Goal: Task Accomplishment & Management: Manage account settings

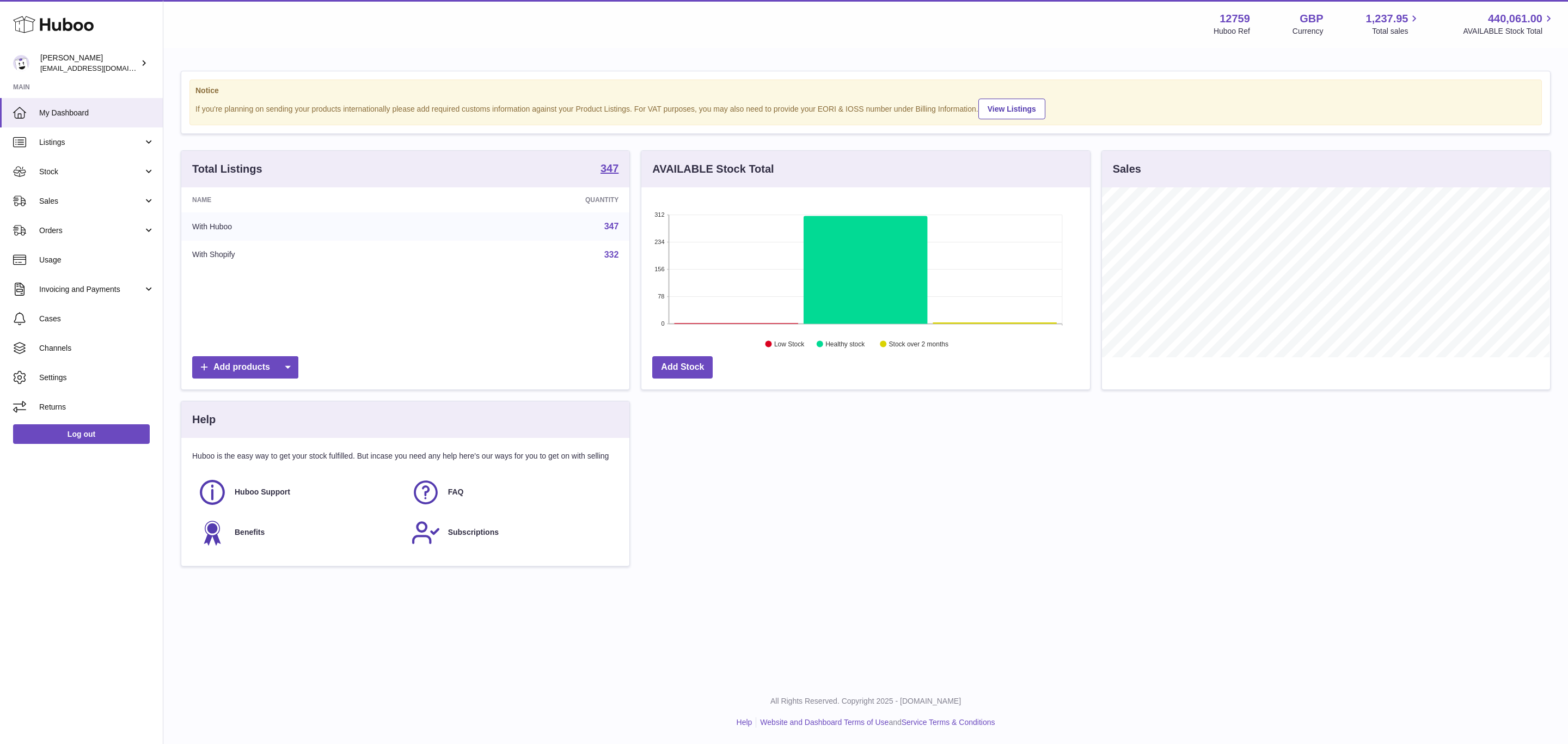
scroll to position [170, 448]
click at [91, 144] on span "Listings" at bounding box center [91, 142] width 104 height 10
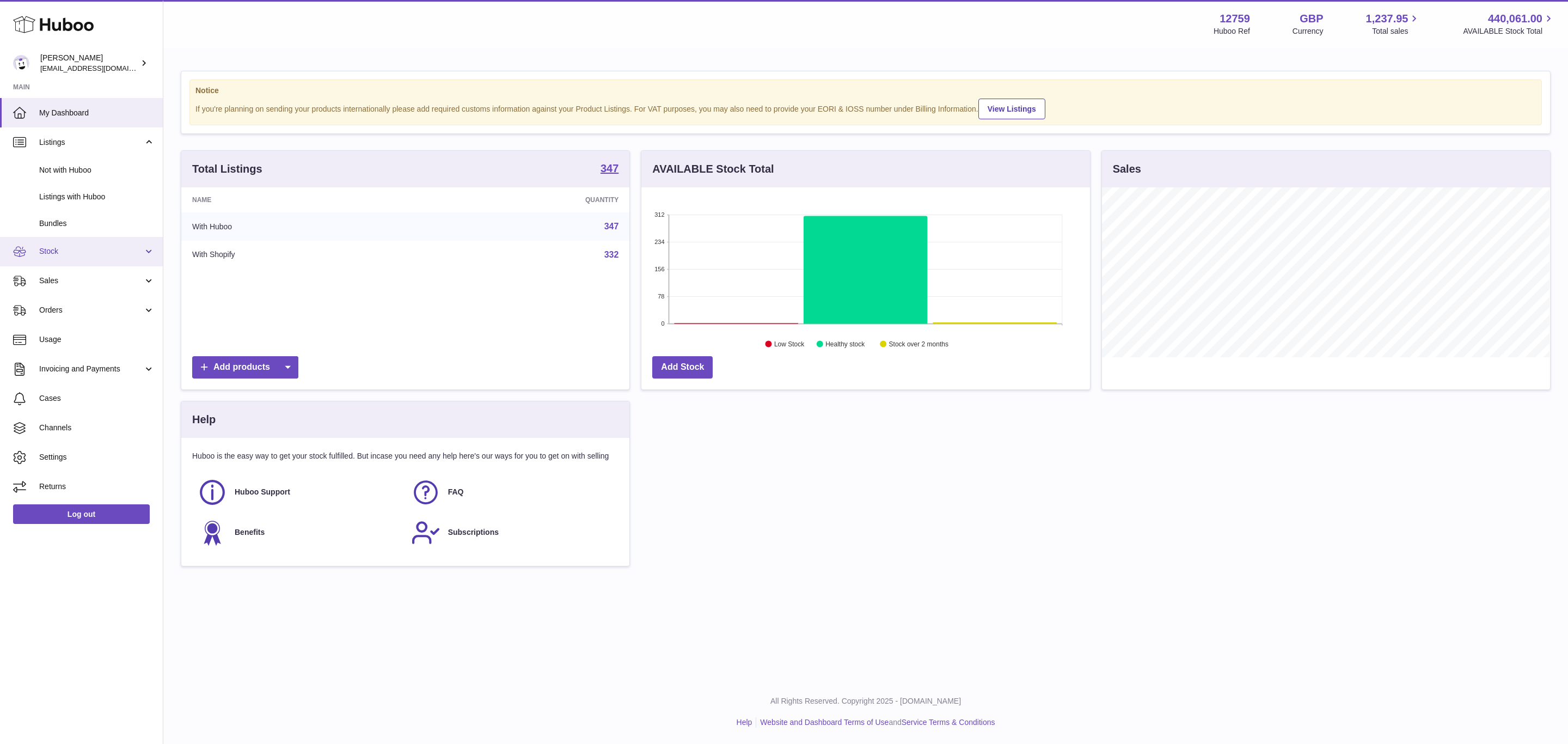
click at [97, 260] on link "Stock" at bounding box center [81, 251] width 163 height 29
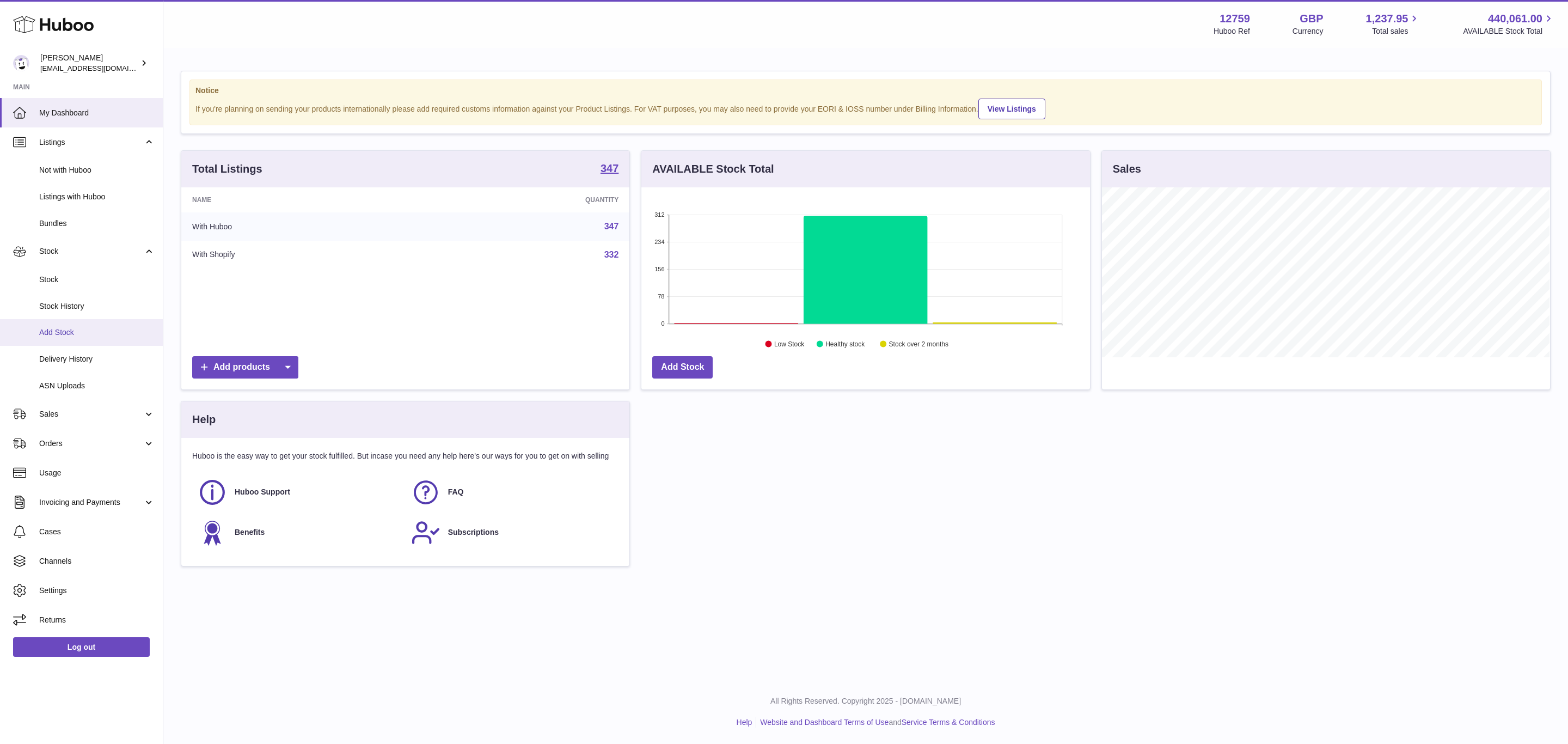
click at [97, 340] on link "Add Stock" at bounding box center [81, 332] width 163 height 27
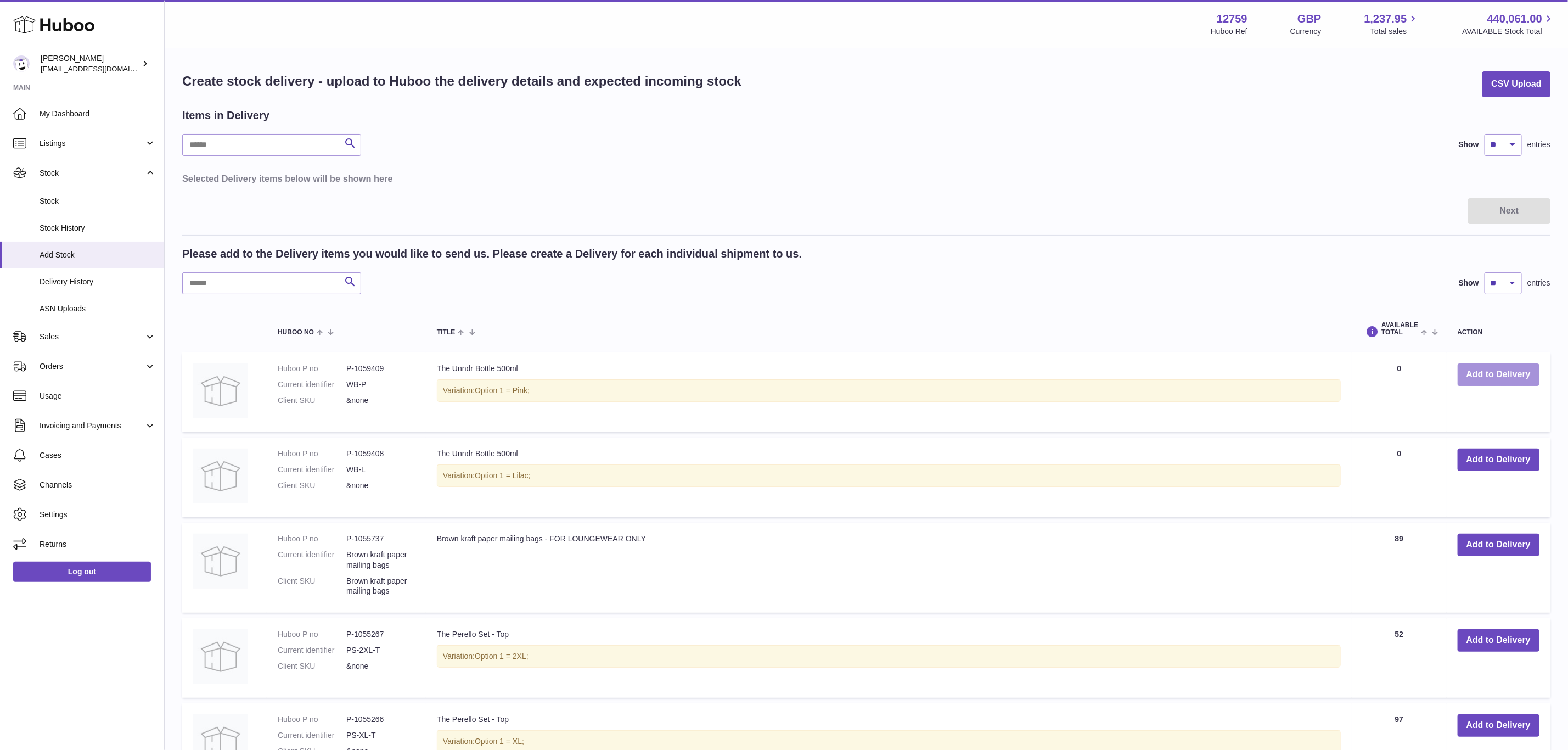
click at [1518, 375] on button "Add to Delivery" at bounding box center [1498, 375] width 82 height 23
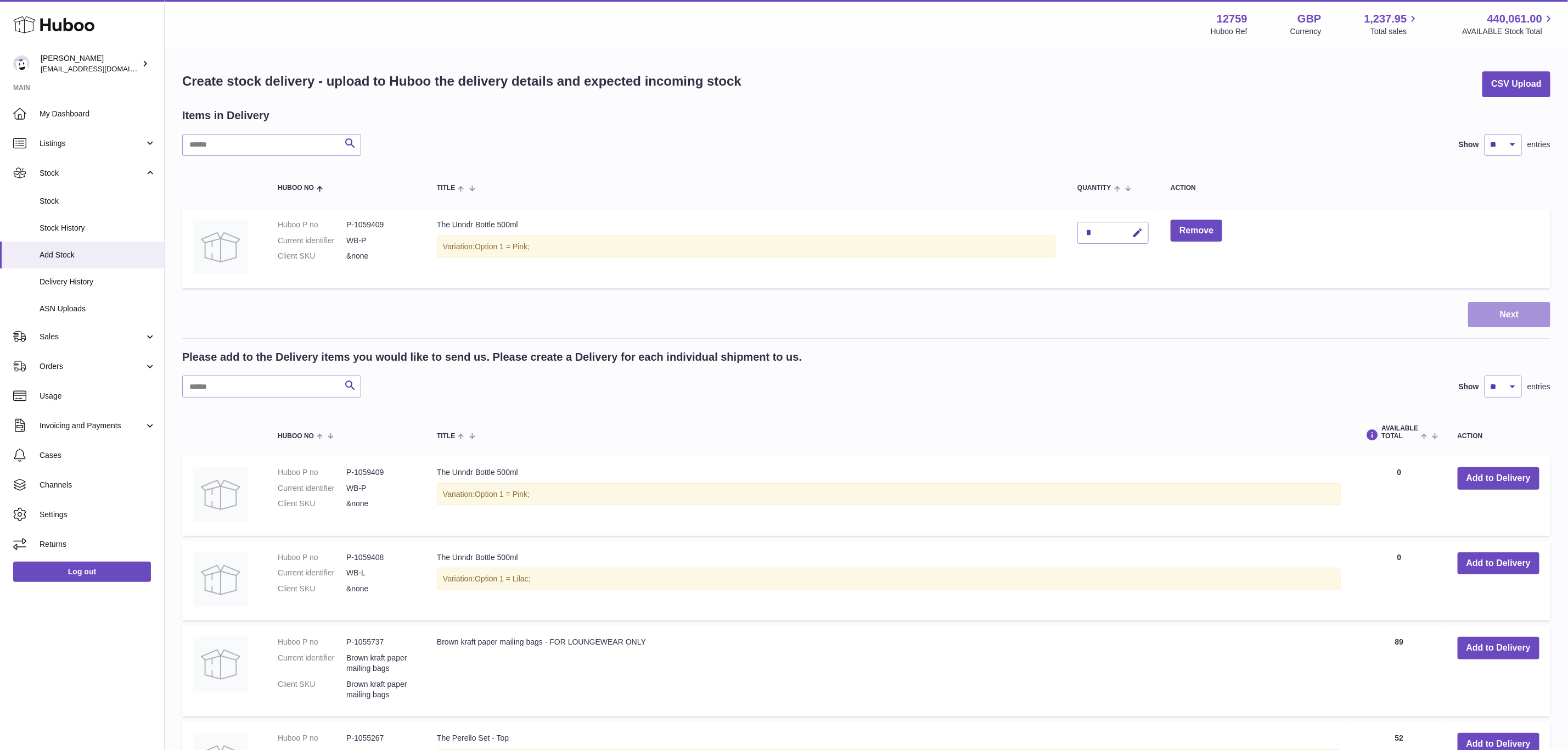
click at [1520, 307] on button "Next" at bounding box center [1509, 315] width 83 height 26
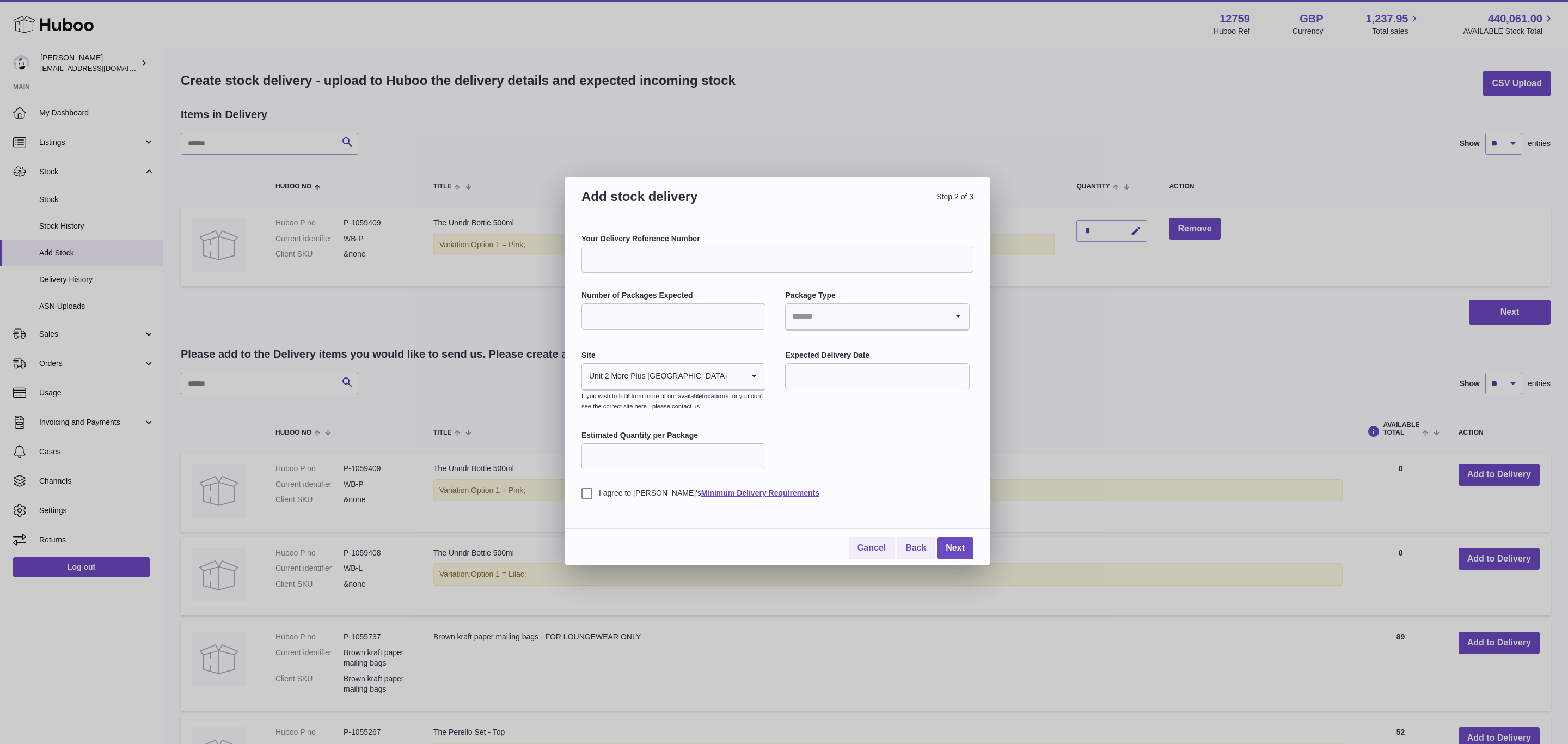
click at [727, 230] on div "Your Delivery Reference Number Number of Packages Expected Package Type Loading…" at bounding box center [778, 389] width 425 height 350
click at [715, 367] on input "Search for option" at bounding box center [662, 375] width 161 height 25
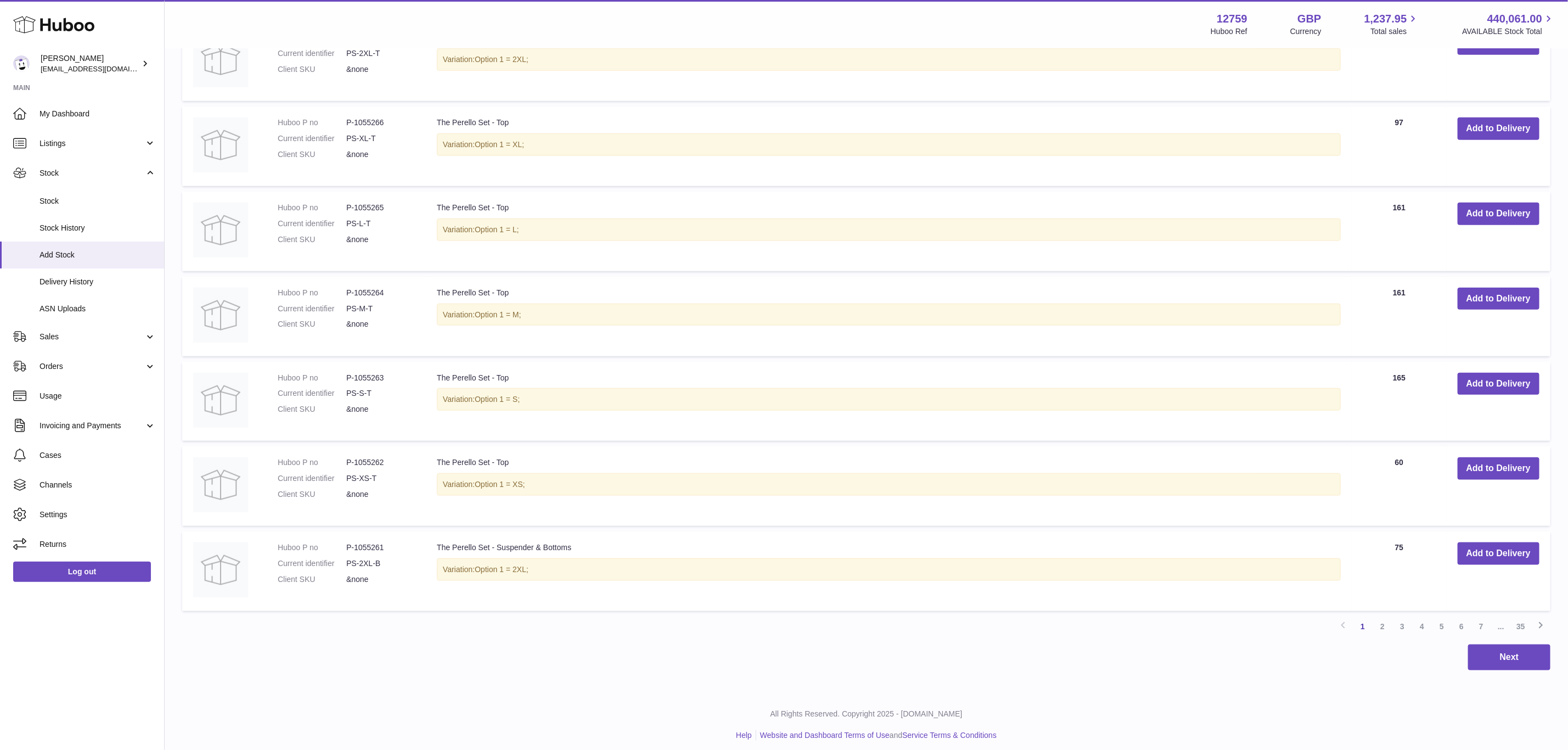
scroll to position [701, 0]
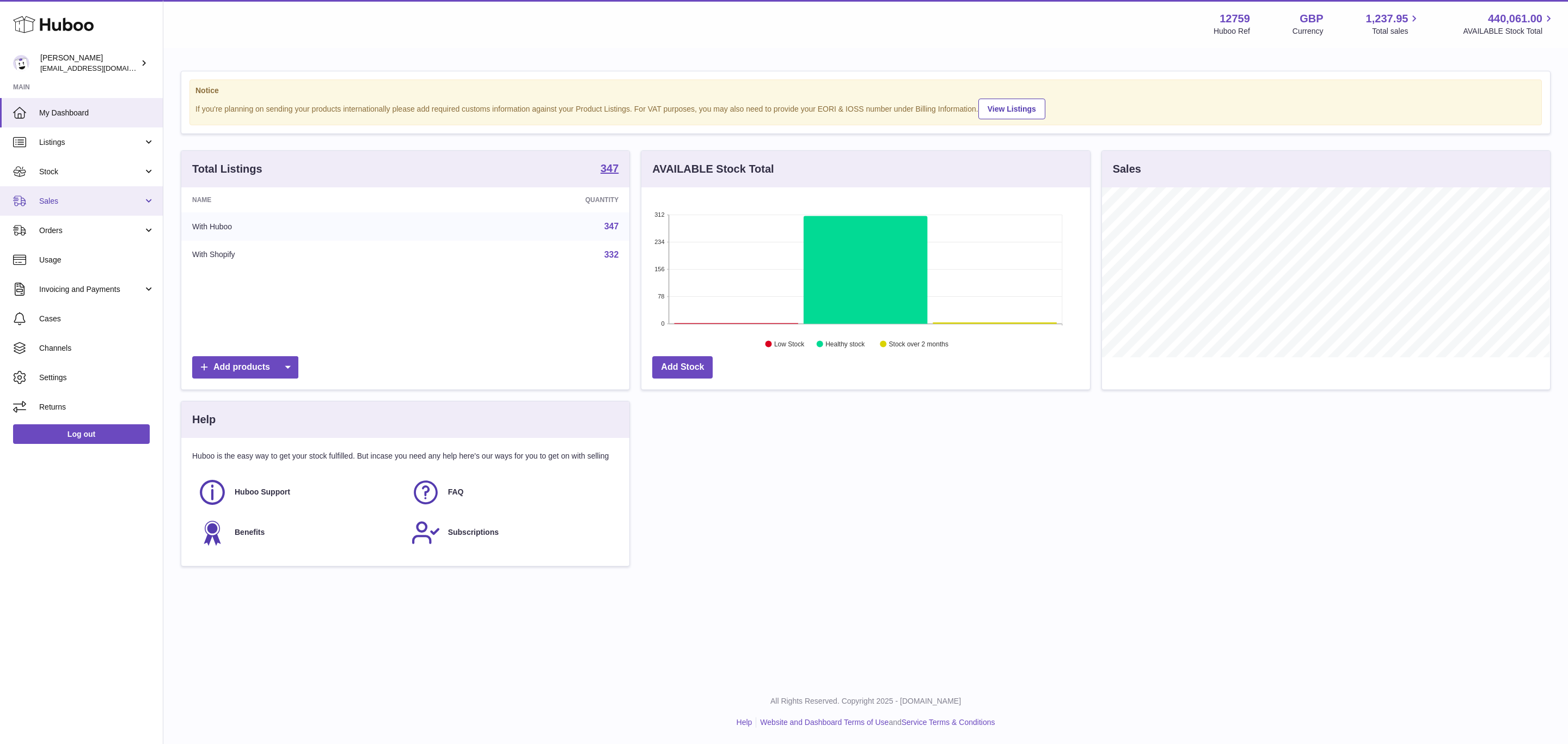
click at [123, 207] on link "Sales" at bounding box center [81, 201] width 163 height 29
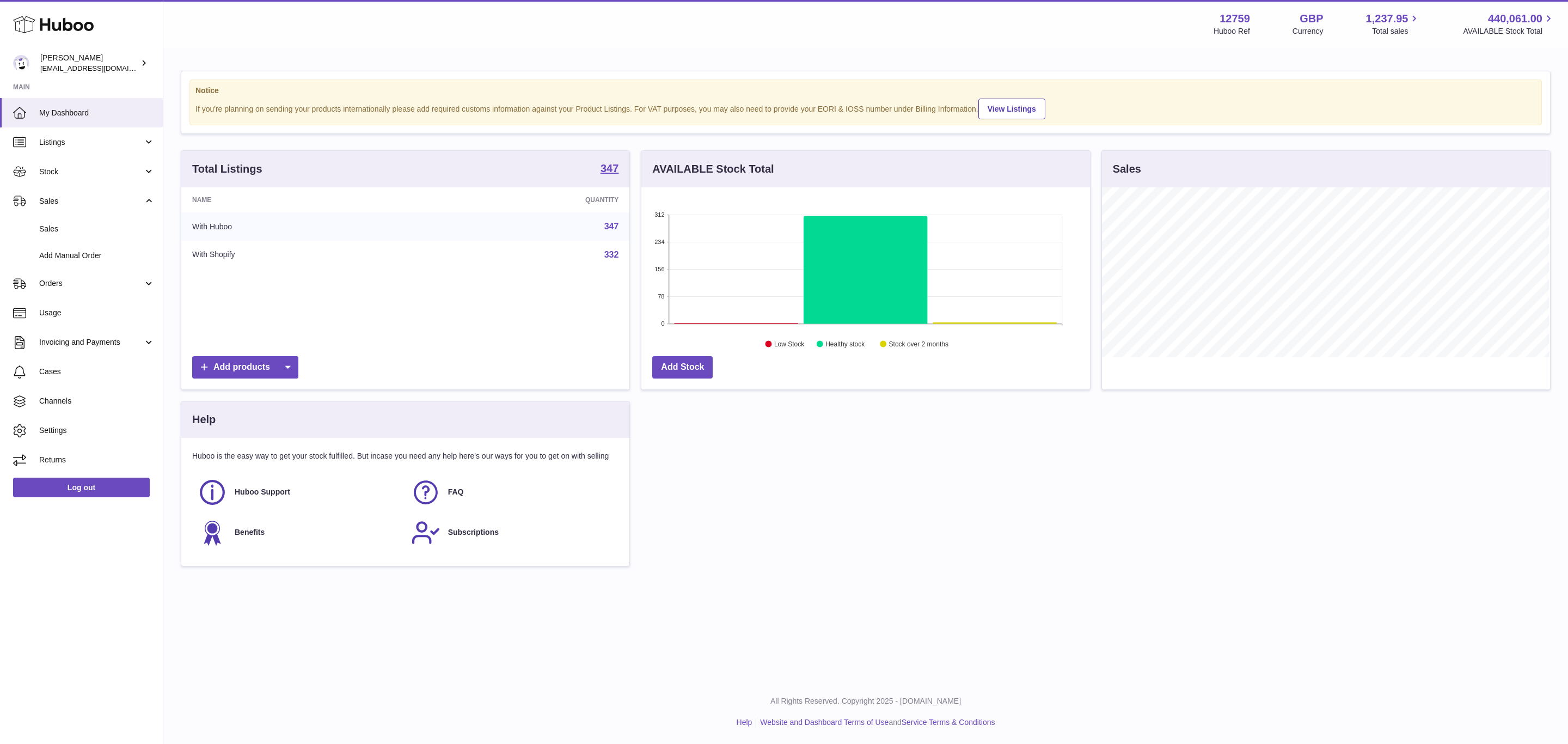
click at [859, 533] on div "Total Listings 347 Name Quantity With Huboo 347 With Shopify 332 Add products A…" at bounding box center [866, 363] width 1381 height 427
click at [438, 116] on div "If you're planning on sending your products internationally please add required…" at bounding box center [865, 108] width 1340 height 22
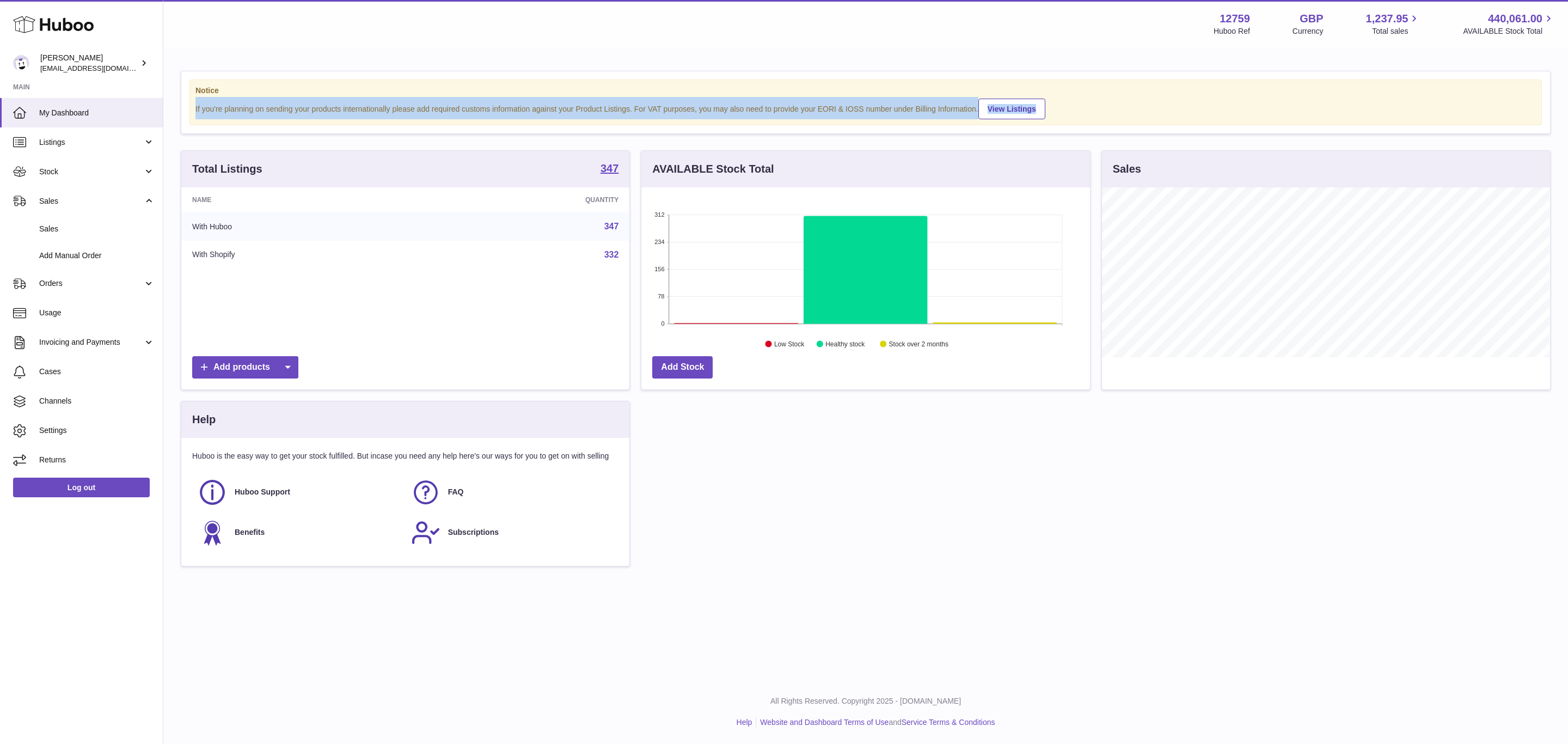
click at [438, 116] on div "If you're planning on sending your products internationally please add required…" at bounding box center [865, 108] width 1340 height 22
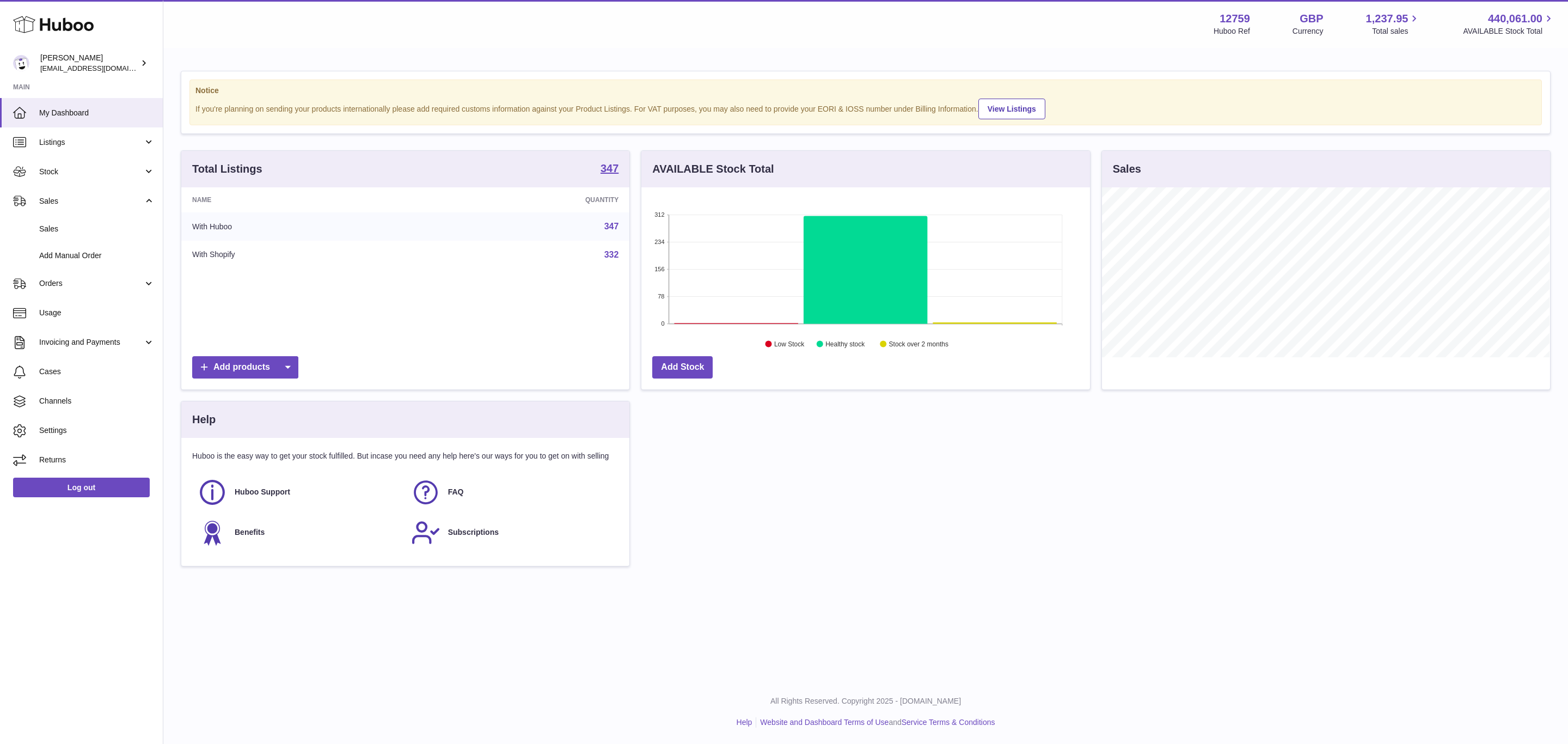
click at [470, 75] on div "Notice If you're planning on sending your products internationally please add r…" at bounding box center [866, 103] width 1369 height 62
click at [1509, 33] on span "AVAILABLE Stock Total" at bounding box center [1508, 31] width 92 height 10
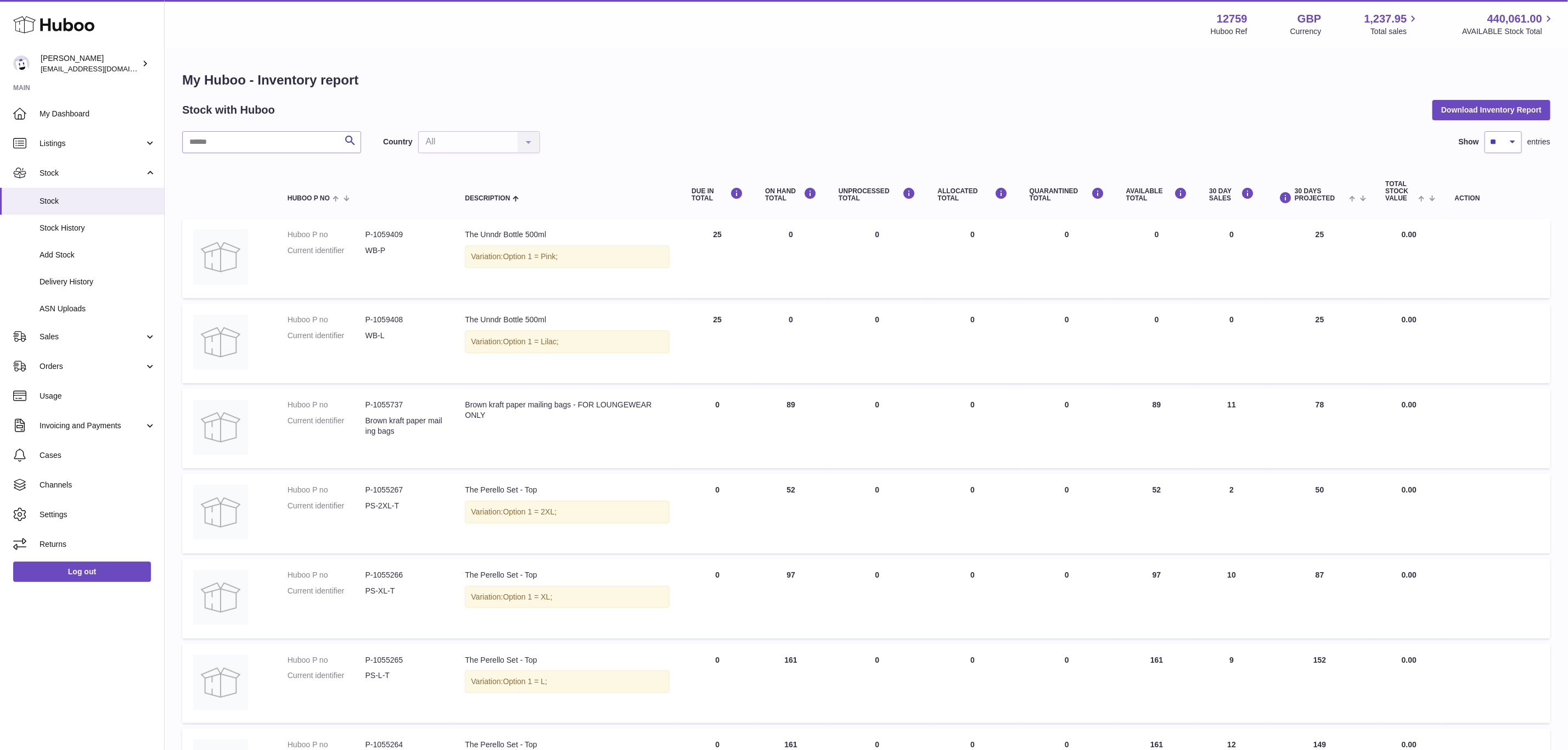
click at [1230, 17] on strong "12759" at bounding box center [1231, 18] width 30 height 15
copy strong "12759"
click at [1151, 56] on div "My Huboo - Inventory report Stock with Huboo Download Inventory Report Search C…" at bounding box center [866, 584] width 1404 height 1069
